Goal: Navigation & Orientation: Find specific page/section

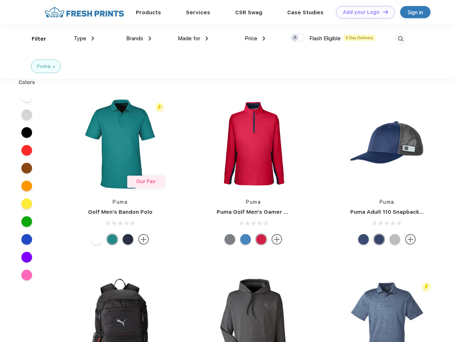
click at [363, 12] on link "Add your Logo Design Tool" at bounding box center [365, 12] width 59 height 12
click at [0, 0] on div "Design Tool" at bounding box center [0, 0] width 0 height 0
click at [382, 12] on link "Add your Logo Design Tool" at bounding box center [365, 12] width 59 height 12
click at [34, 39] on div "Filter" at bounding box center [39, 39] width 15 height 8
click at [84, 38] on span "Type" at bounding box center [80, 38] width 12 height 6
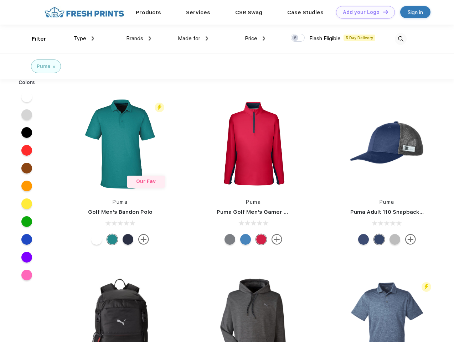
click at [139, 38] on span "Brands" at bounding box center [134, 38] width 17 height 6
click at [193, 38] on span "Made for" at bounding box center [189, 38] width 22 height 6
click at [255, 38] on span "Price" at bounding box center [251, 38] width 12 height 6
click at [298, 38] on div at bounding box center [298, 38] width 14 height 8
click at [295, 38] on input "checkbox" at bounding box center [293, 35] width 5 height 5
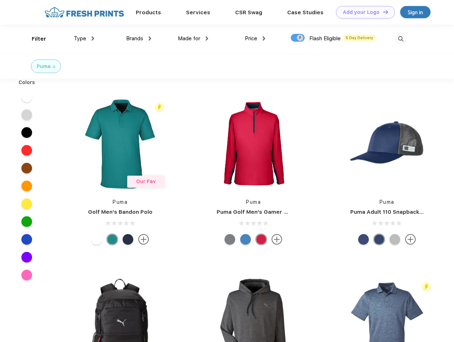
click at [400, 39] on img at bounding box center [401, 39] width 12 height 12
